Goal: Task Accomplishment & Management: Manage account settings

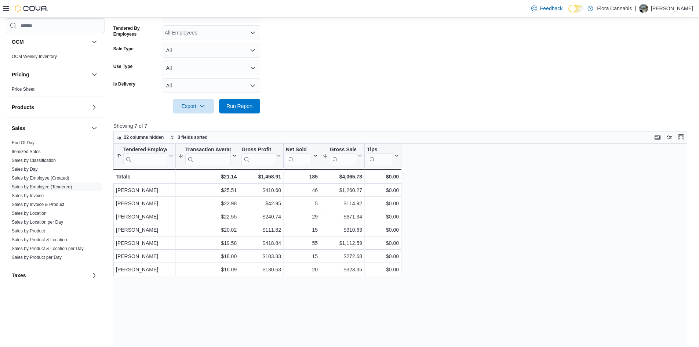
scroll to position [60, 0]
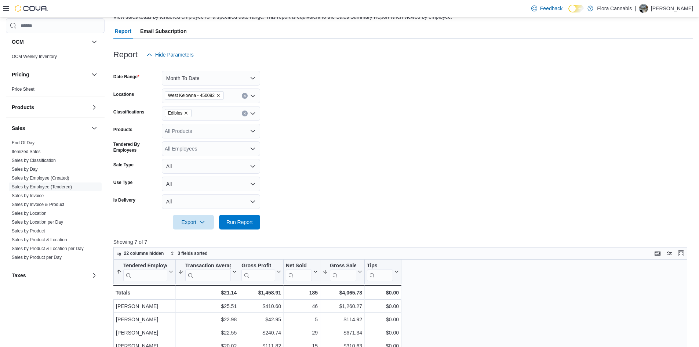
click at [186, 113] on icon "Remove Edibles from selection in this group" at bounding box center [186, 113] width 4 height 4
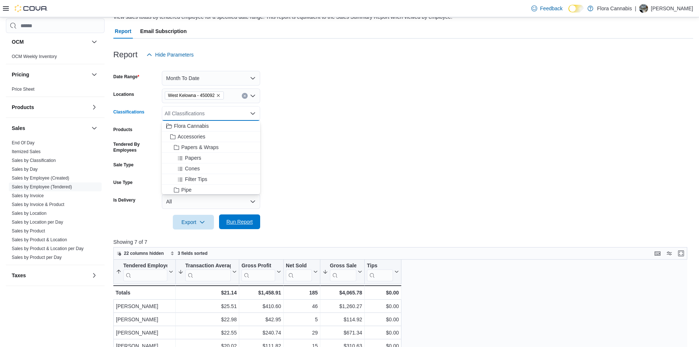
click at [244, 225] on span "Run Report" at bounding box center [239, 221] width 26 height 7
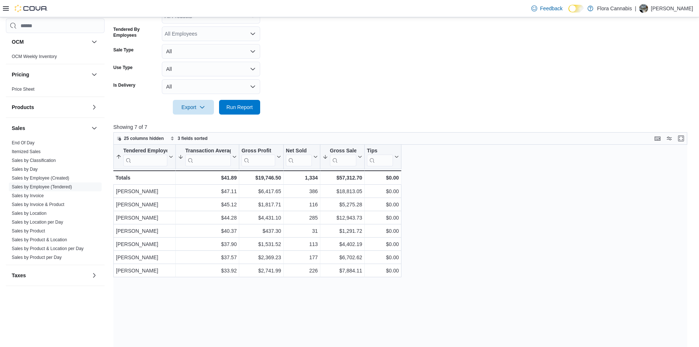
scroll to position [207, 0]
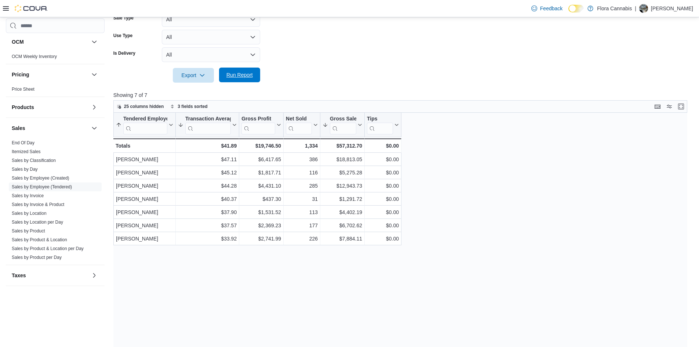
click at [252, 79] on span "Run Report" at bounding box center [239, 74] width 26 height 7
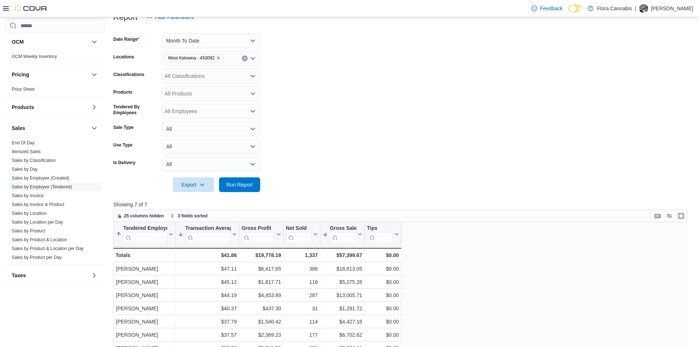
scroll to position [97, 0]
click at [202, 75] on div "All Classifications" at bounding box center [211, 76] width 98 height 15
type input "**"
click at [198, 98] on div "Edibles" at bounding box center [211, 99] width 90 height 7
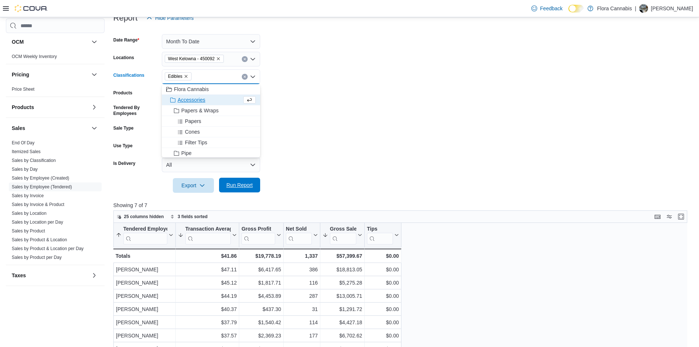
click at [228, 180] on span "Run Report" at bounding box center [240, 185] width 32 height 15
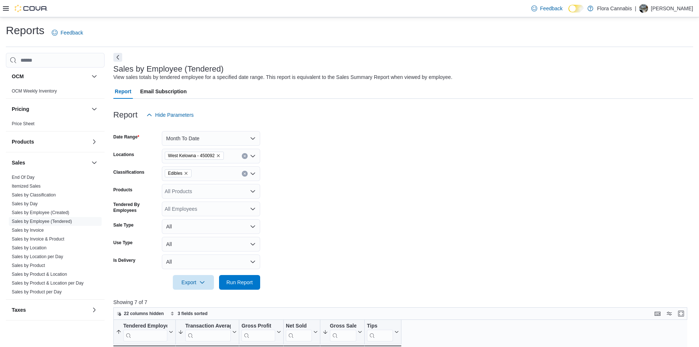
click at [7, 7] on icon at bounding box center [6, 9] width 6 height 6
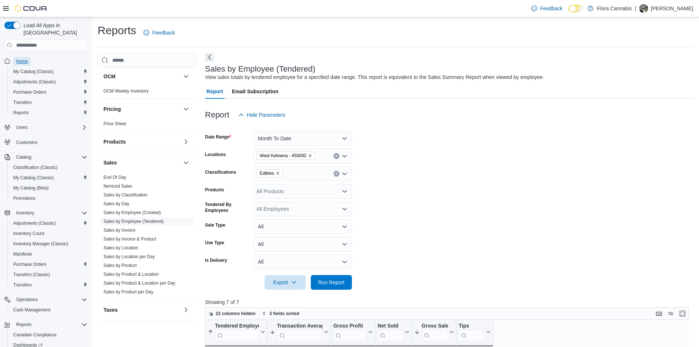
click at [19, 57] on span "Home" at bounding box center [22, 61] width 12 height 9
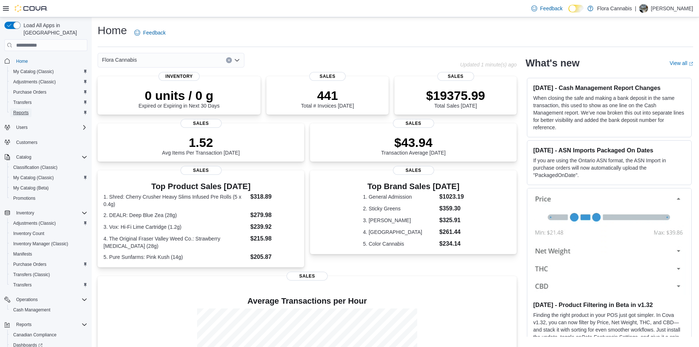
click at [23, 110] on span "Reports" at bounding box center [20, 113] width 15 height 6
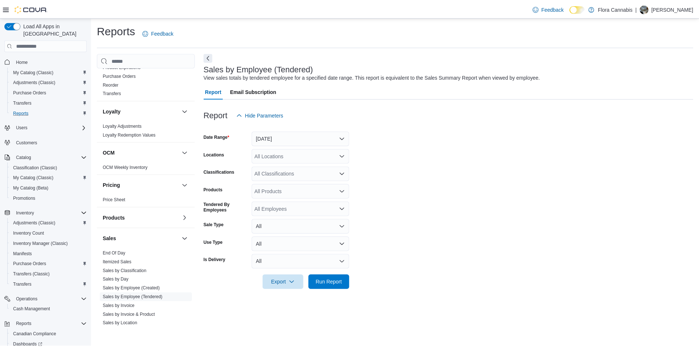
scroll to position [367, 0]
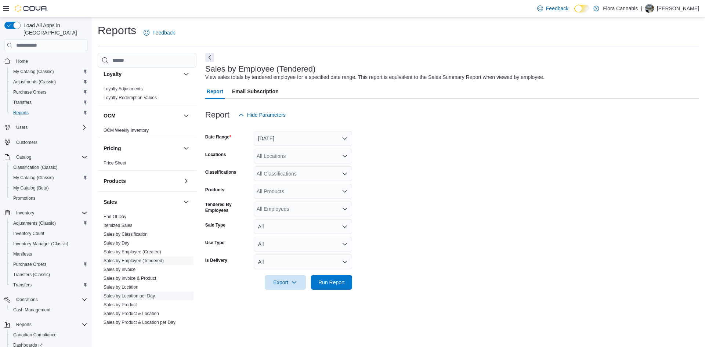
click at [144, 297] on link "Sales by Location per Day" at bounding box center [128, 295] width 51 height 5
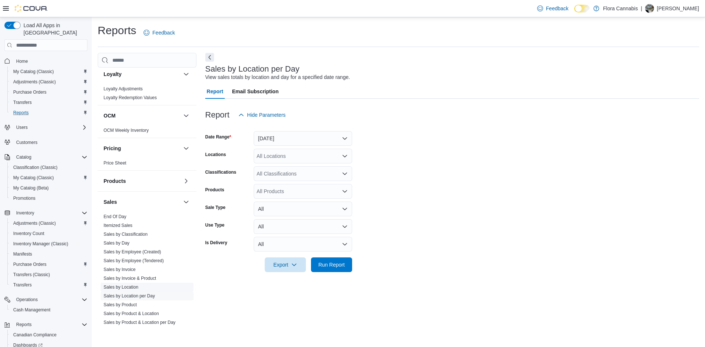
click at [134, 286] on link "Sales by Location" at bounding box center [120, 286] width 35 height 5
click at [294, 140] on button "Yesterday" at bounding box center [303, 138] width 98 height 15
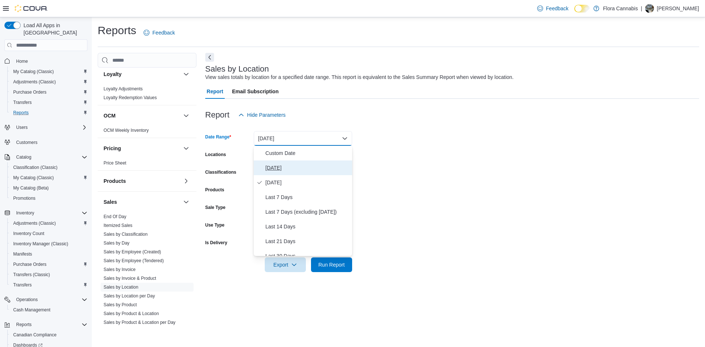
click at [270, 169] on span "Today" at bounding box center [307, 167] width 84 height 9
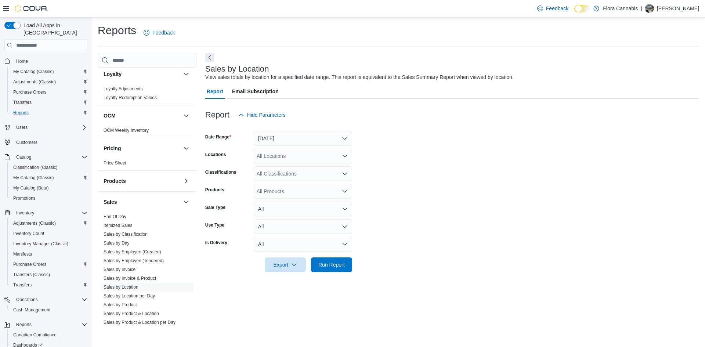
click at [440, 153] on form "Date Range Today Locations All Locations Classifications All Classifications Pr…" at bounding box center [452, 197] width 494 height 150
click at [334, 266] on span "Run Report" at bounding box center [331, 264] width 26 height 7
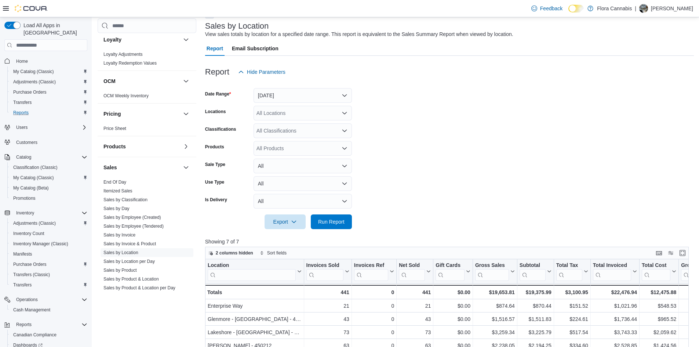
scroll to position [220, 0]
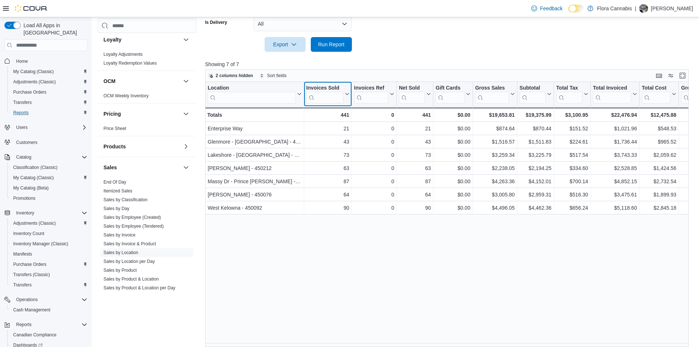
click at [348, 93] on icon at bounding box center [347, 94] width 6 height 4
click at [323, 128] on span "Sort High-Low" at bounding box center [333, 131] width 28 height 6
click at [302, 235] on div "Location Click to view column header actions Invoices Sold Sorted descending . …" at bounding box center [449, 214] width 489 height 265
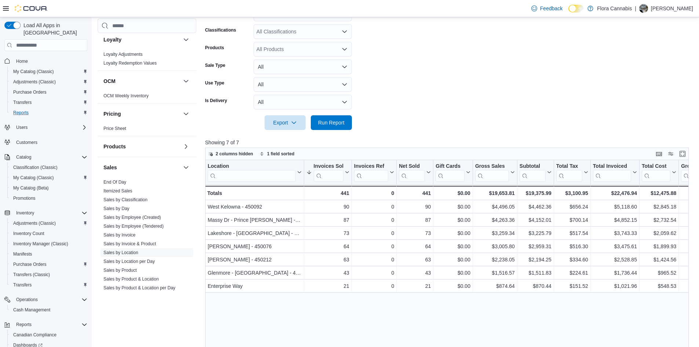
scroll to position [43, 0]
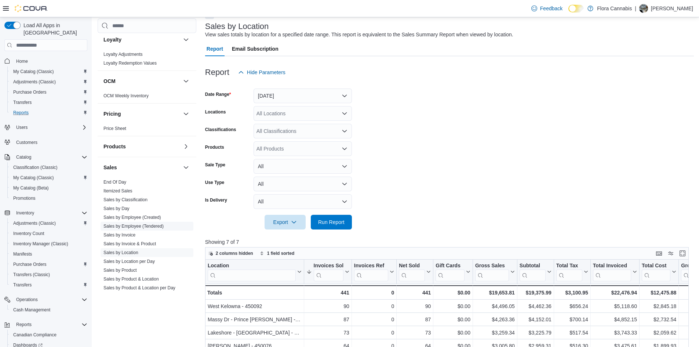
click at [148, 226] on link "Sales by Employee (Tendered)" at bounding box center [133, 226] width 60 height 5
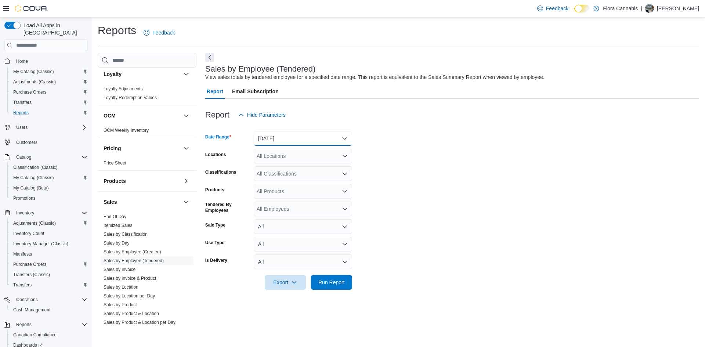
click at [279, 134] on button "Yesterday" at bounding box center [303, 138] width 98 height 15
click at [286, 214] on div "Custom Date Today Yesterday Last 7 Days Last 7 Days (excluding today) Last 14 D…" at bounding box center [303, 201] width 98 height 110
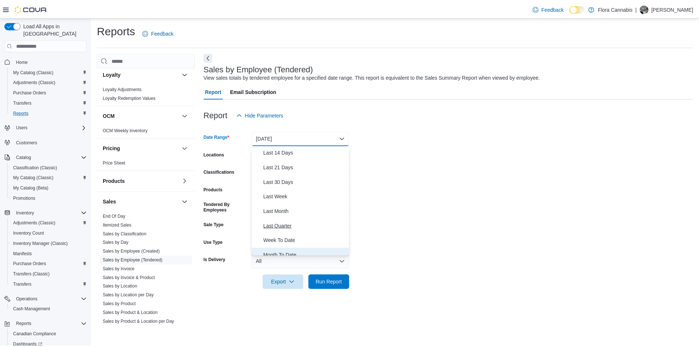
scroll to position [73, 0]
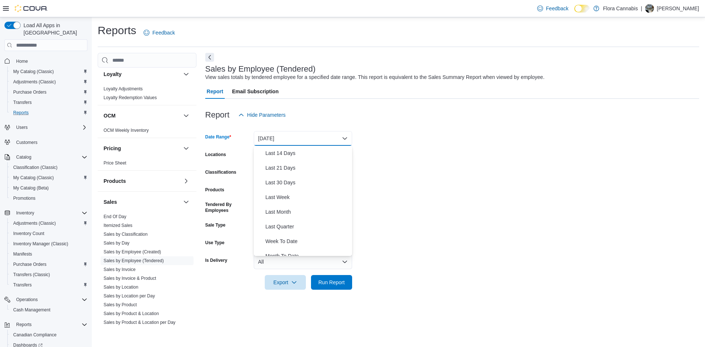
click at [462, 165] on form "Date Range Yesterday Locations All Locations Classifications All Classification…" at bounding box center [452, 205] width 494 height 167
click at [302, 139] on button "Yesterday" at bounding box center [303, 138] width 98 height 15
click at [302, 171] on span "Today" at bounding box center [307, 167] width 84 height 9
click at [335, 281] on span "Run Report" at bounding box center [331, 281] width 26 height 7
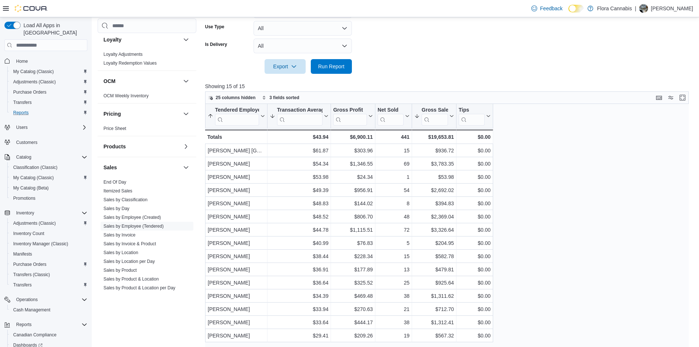
scroll to position [220, 0]
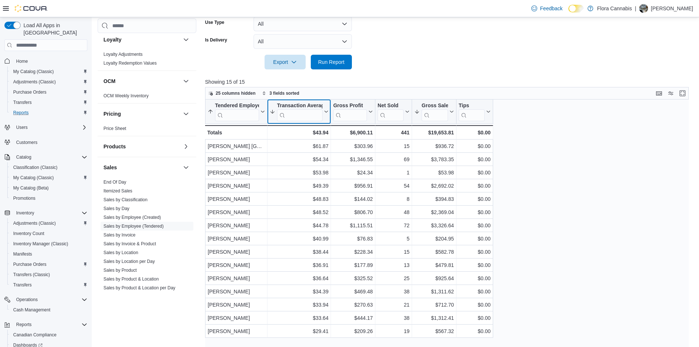
click at [325, 112] on icon at bounding box center [326, 111] width 6 height 4
click at [306, 147] on span "Sort High-Low" at bounding box center [304, 149] width 28 height 6
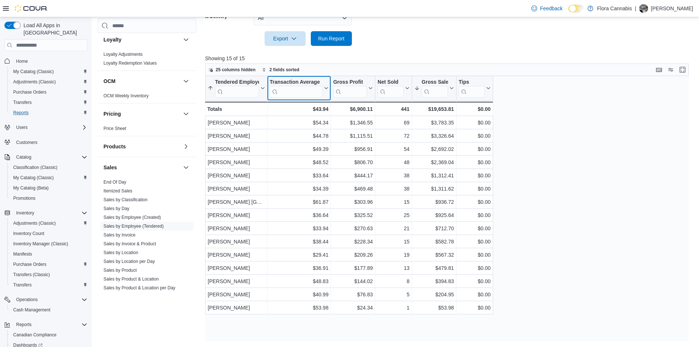
click at [324, 90] on icon at bounding box center [326, 88] width 6 height 4
click at [310, 124] on span "Sort High-Low" at bounding box center [304, 125] width 28 height 6
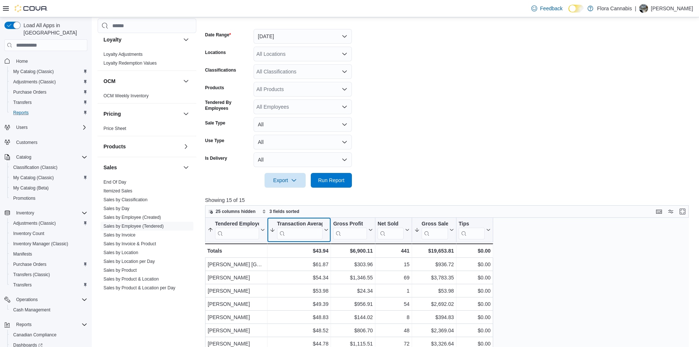
scroll to position [60, 0]
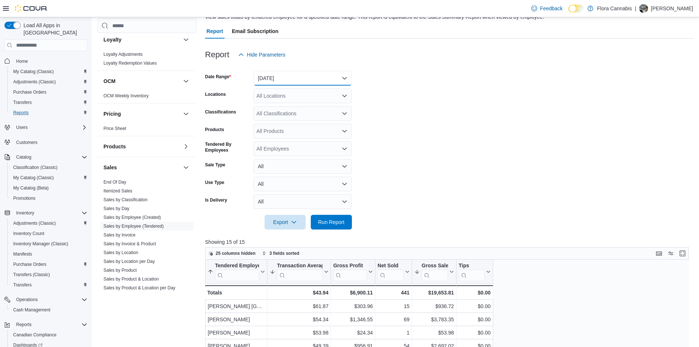
click at [350, 83] on button "Today" at bounding box center [303, 78] width 98 height 15
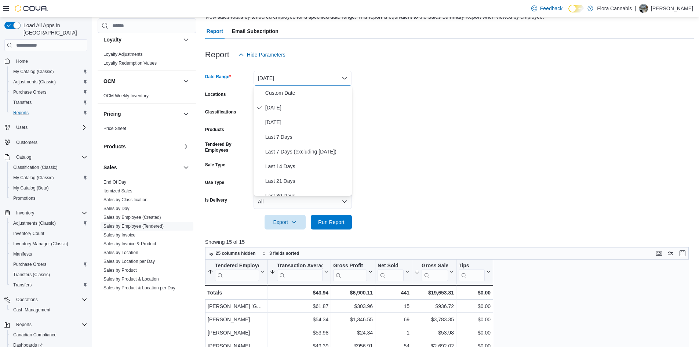
click at [350, 83] on button "Today" at bounding box center [303, 78] width 98 height 15
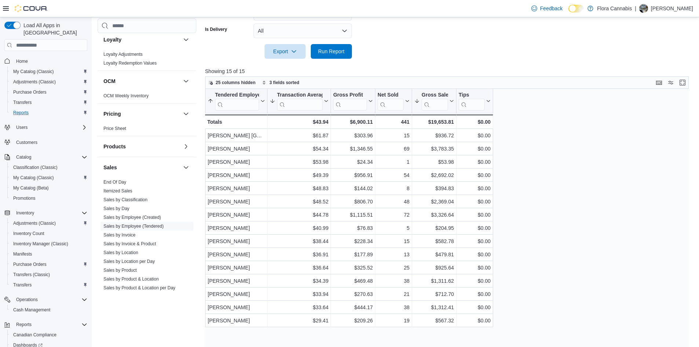
scroll to position [244, 0]
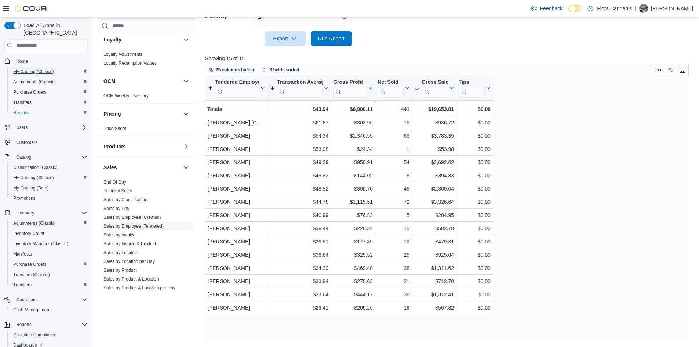
click at [48, 69] on span "My Catalog (Classic)" at bounding box center [33, 72] width 41 height 6
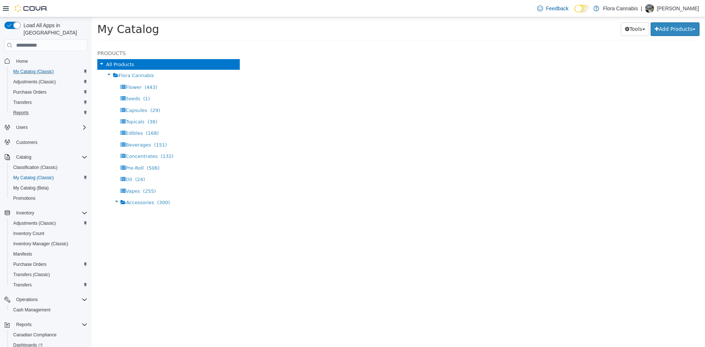
select select "**********"
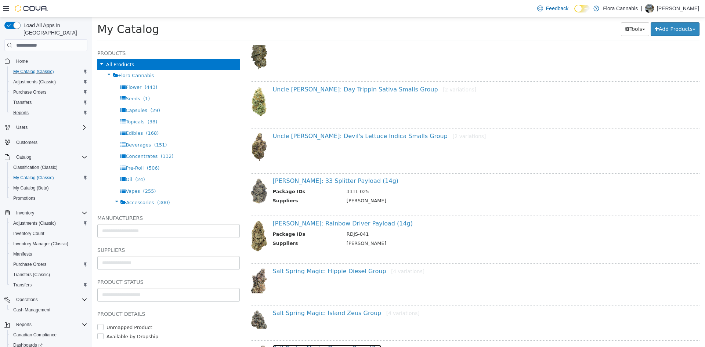
scroll to position [257, 0]
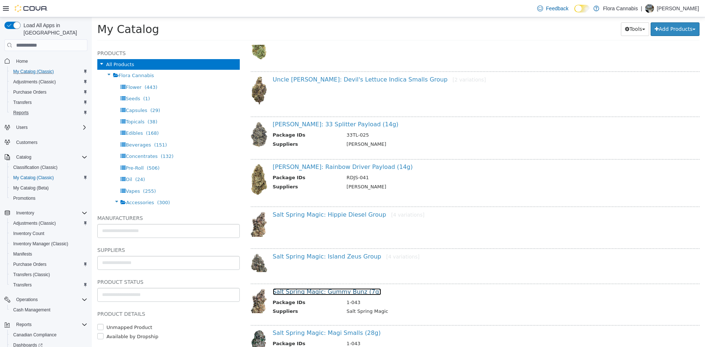
click at [345, 291] on link "Salt Spring Magic: Gummy Bunz (7g)" at bounding box center [327, 291] width 109 height 7
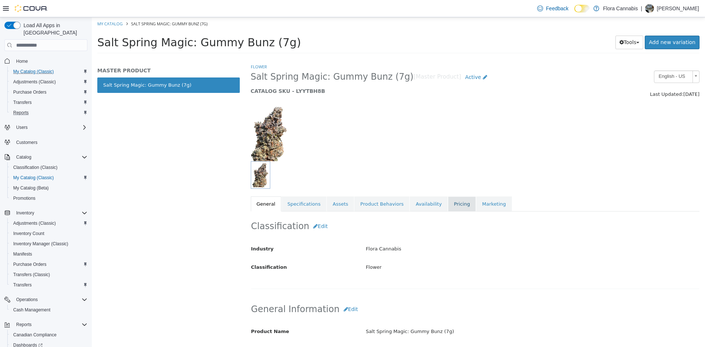
click at [448, 203] on link "Pricing" at bounding box center [462, 203] width 28 height 15
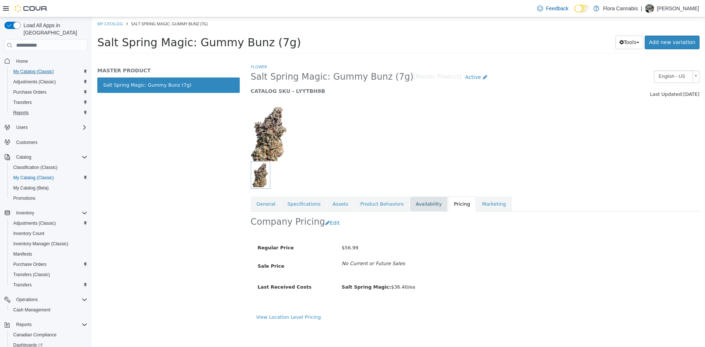
click at [411, 203] on link "Availability" at bounding box center [429, 203] width 38 height 15
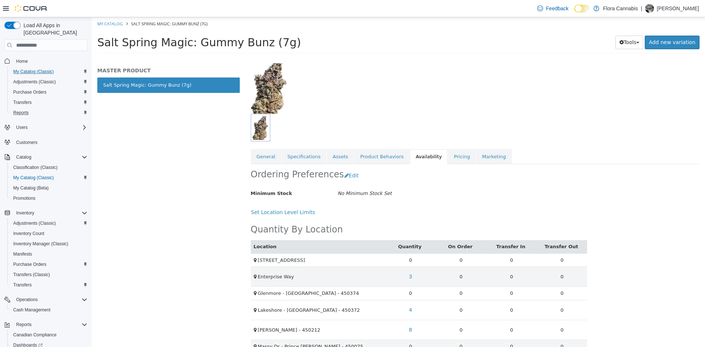
scroll to position [101, 0]
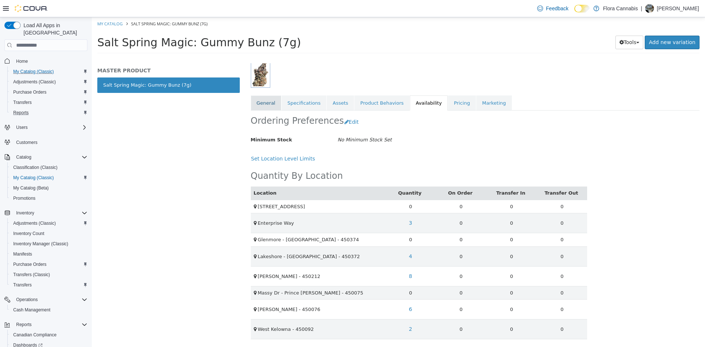
click at [269, 102] on link "General" at bounding box center [266, 102] width 30 height 15
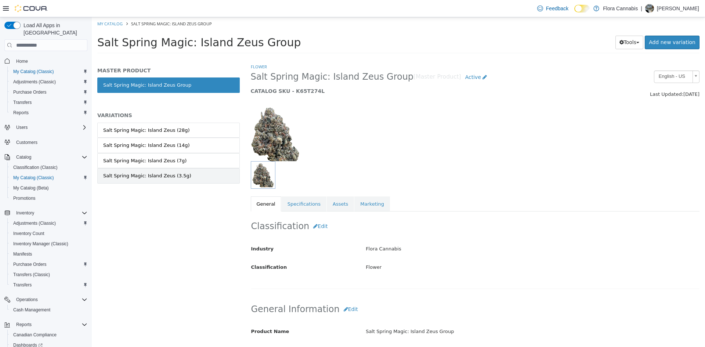
click at [159, 175] on div "Salt Spring Magic: Island Zeus (3.5g)" at bounding box center [147, 175] width 88 height 7
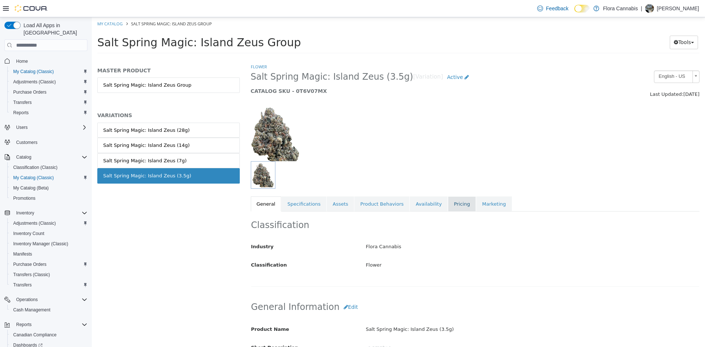
click at [448, 201] on link "Pricing" at bounding box center [462, 203] width 28 height 15
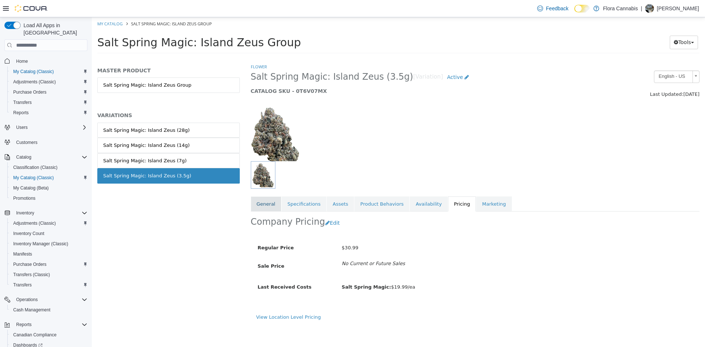
click at [263, 203] on link "General" at bounding box center [266, 203] width 30 height 15
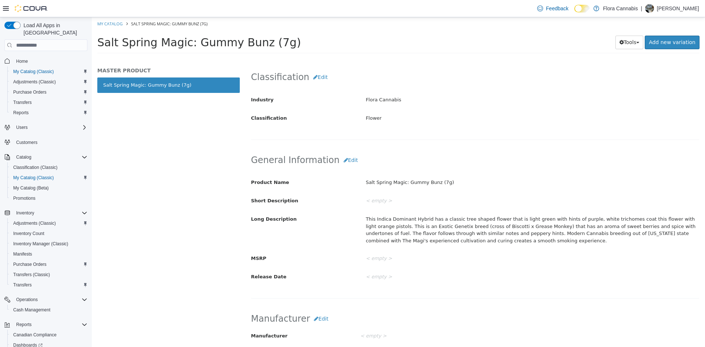
scroll to position [220, 0]
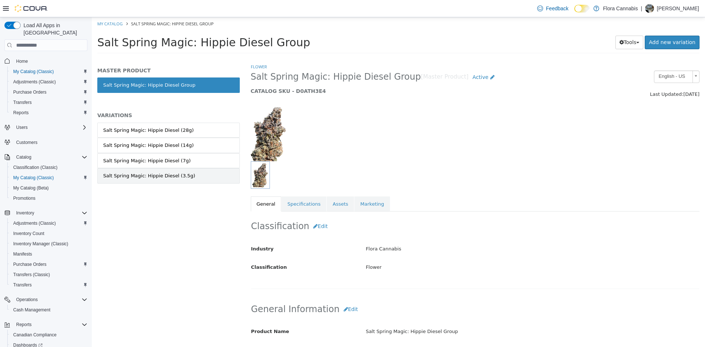
click at [159, 170] on link "Salt Spring Magic: Hippie Diesel (3.5g)" at bounding box center [168, 175] width 142 height 15
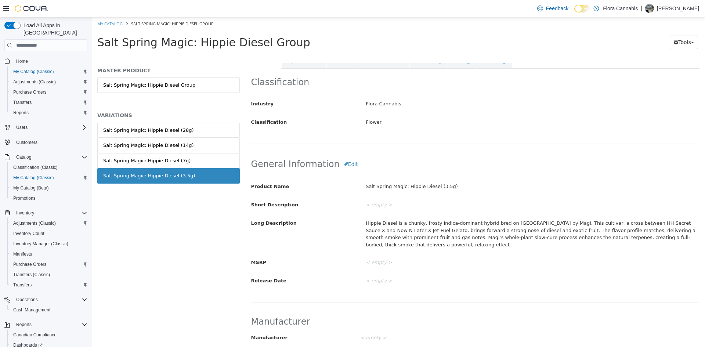
scroll to position [147, 0]
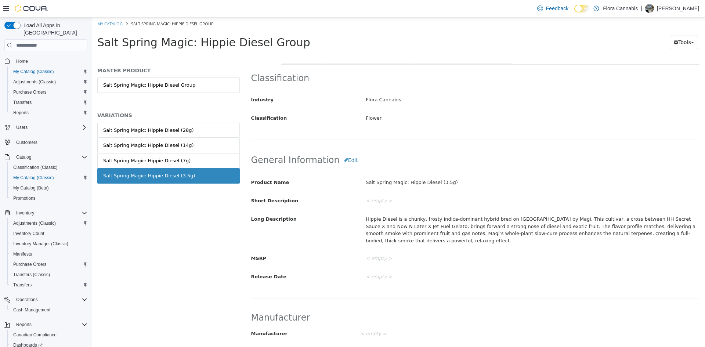
click at [577, 149] on div "General Information Edit Product Name Salt Spring Magic: Hippie Diesel (3.5g) S…" at bounding box center [475, 221] width 449 height 153
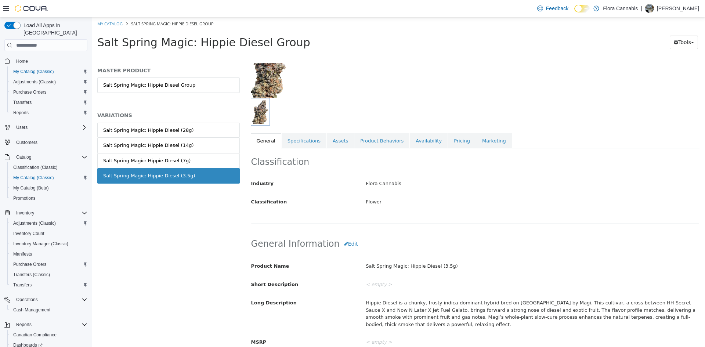
scroll to position [0, 0]
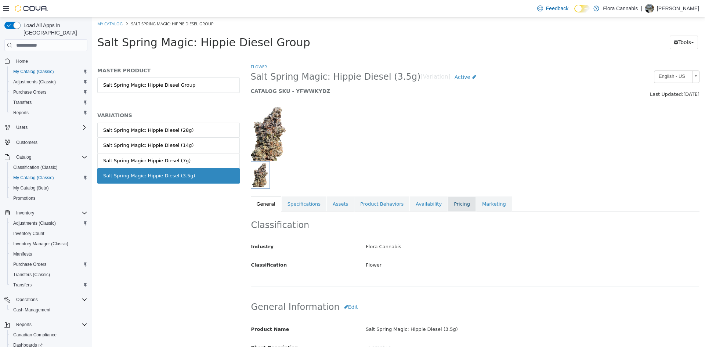
click at [448, 202] on link "Pricing" at bounding box center [462, 203] width 28 height 15
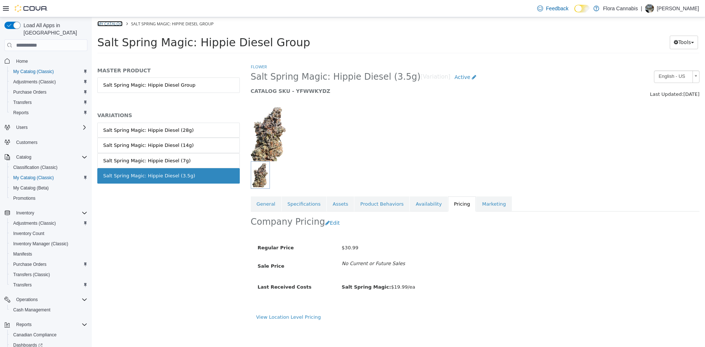
click at [108, 23] on link "My Catalog" at bounding box center [109, 24] width 25 height 6
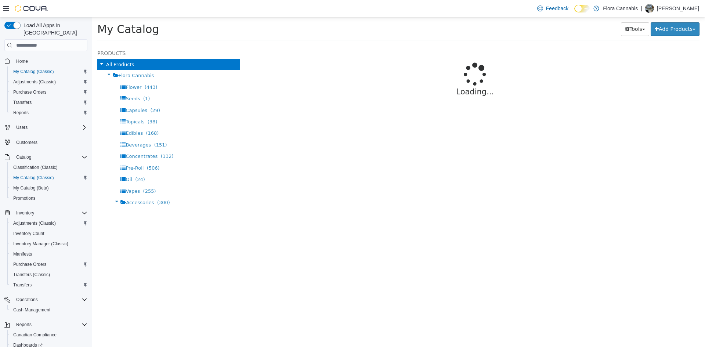
select select "**********"
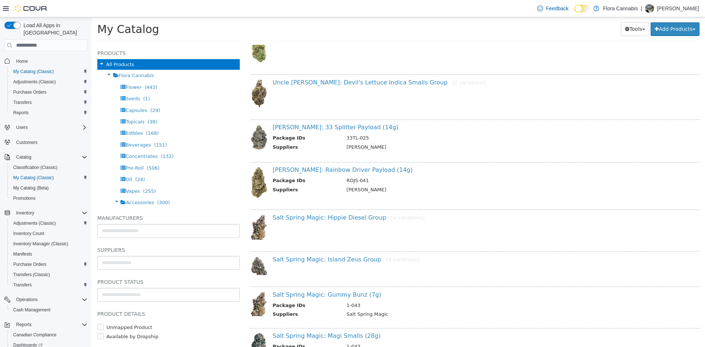
scroll to position [294, 0]
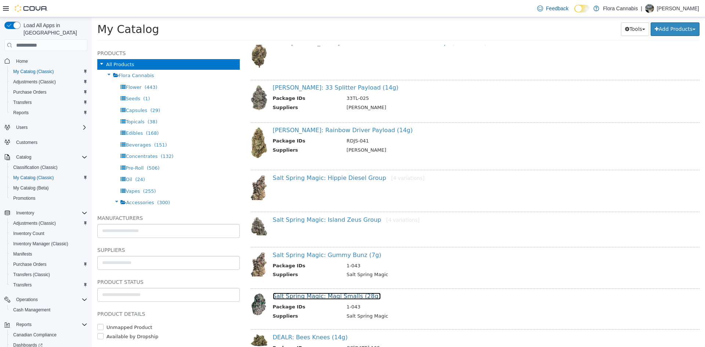
click at [341, 298] on link "Salt Spring Magic: Magi Smalls (28g)" at bounding box center [327, 295] width 108 height 7
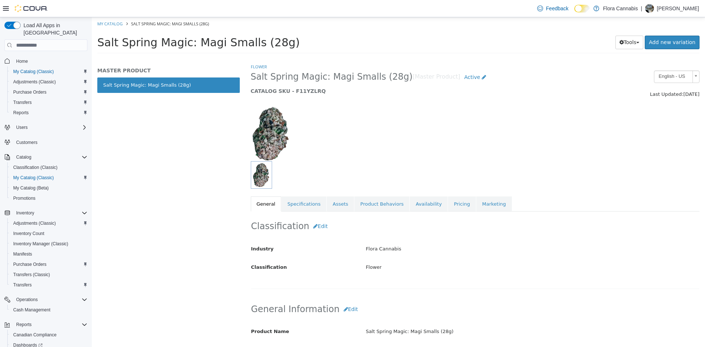
select select "**********"
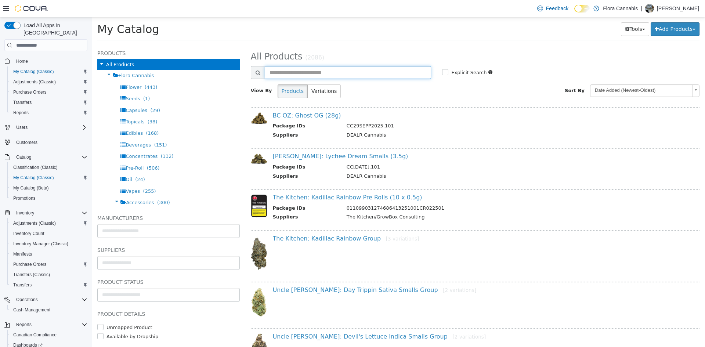
drag, startPoint x: 283, startPoint y: 68, endPoint x: 277, endPoint y: 59, distance: 10.9
click at [283, 68] on input "text" at bounding box center [348, 72] width 167 height 13
type input "**********"
select select "**********"
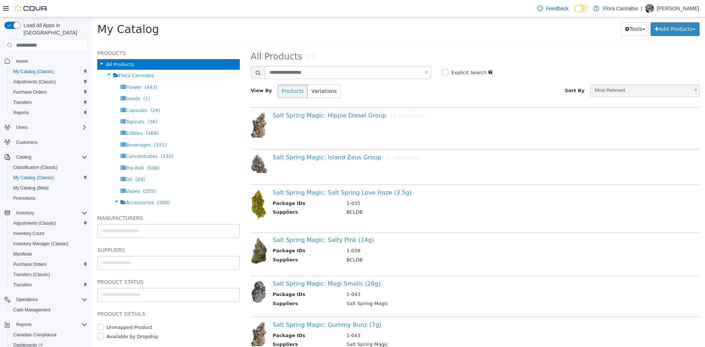
click at [469, 44] on div "My Catalog Tools Merge Products Map Private Products Bulk Product Editor Export…" at bounding box center [398, 31] width 613 height 28
click at [424, 76] on input "**********" at bounding box center [348, 72] width 167 height 13
click at [425, 75] on input "**********" at bounding box center [348, 72] width 167 height 13
click at [424, 70] on link at bounding box center [426, 72] width 4 height 5
select select "**********"
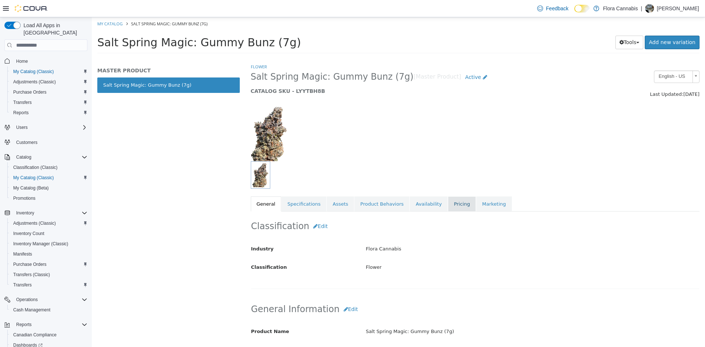
click at [448, 201] on link "Pricing" at bounding box center [462, 203] width 28 height 15
